Goal: Task Accomplishment & Management: Use online tool/utility

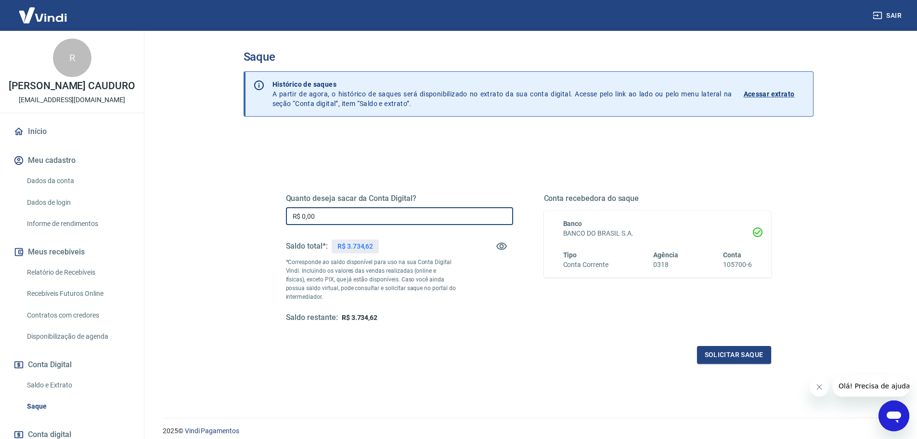
click at [410, 217] on input "R$ 0,00" at bounding box center [399, 216] width 227 height 18
type input "R$ 3.734,62"
click at [712, 360] on button "Solicitar saque" at bounding box center [734, 355] width 74 height 18
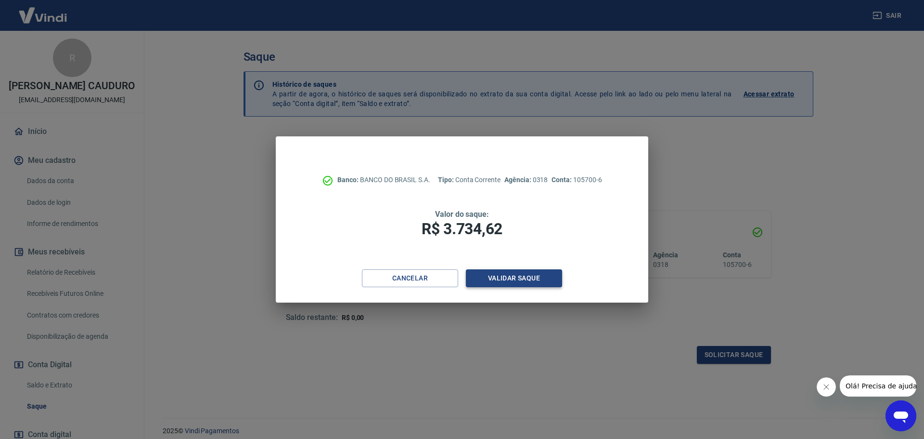
click at [559, 276] on button "Validar saque" at bounding box center [514, 278] width 96 height 18
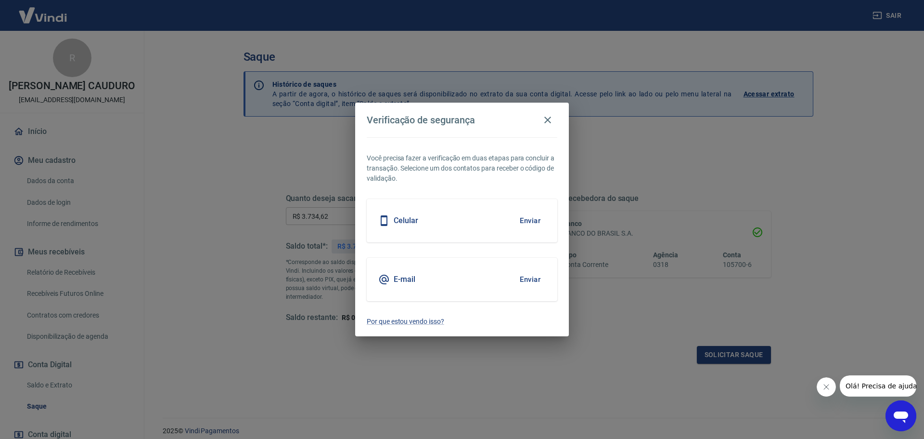
click at [531, 276] on button "Enviar" at bounding box center [530, 279] width 31 height 20
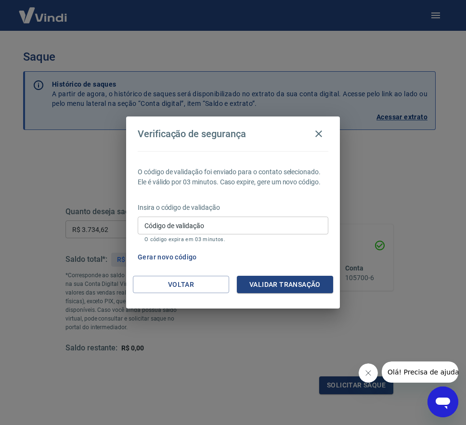
click at [274, 223] on input "Código de validação" at bounding box center [233, 226] width 191 height 18
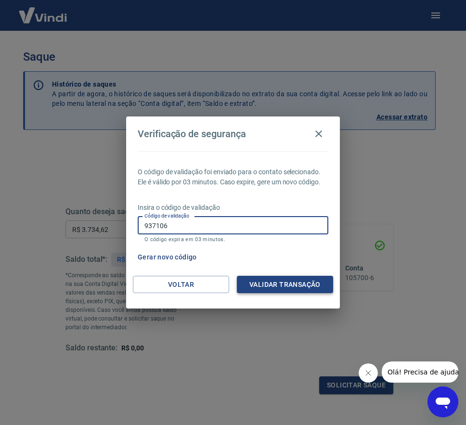
type input "937106"
click at [308, 284] on button "Validar transação" at bounding box center [285, 285] width 96 height 18
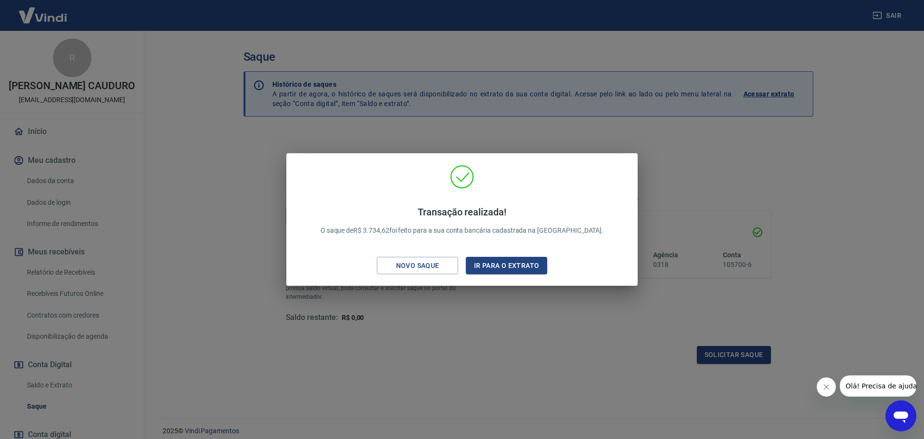
click at [515, 255] on div "Transação realizada! O saque de R$ 3.734,62 foi feito para a sua conta bancária…" at bounding box center [462, 222] width 336 height 114
click at [517, 265] on button "Ir para o extrato" at bounding box center [506, 266] width 81 height 18
